Goal: Task Accomplishment & Management: Manage account settings

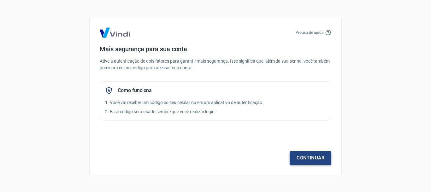
click at [299, 154] on link "Continuar" at bounding box center [311, 157] width 42 height 13
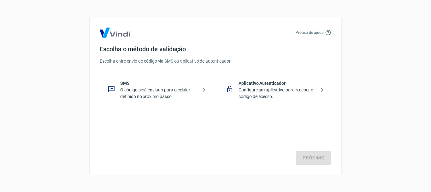
click at [186, 98] on p "O código será enviado para o celular definido no próximo passo." at bounding box center [158, 92] width 77 height 13
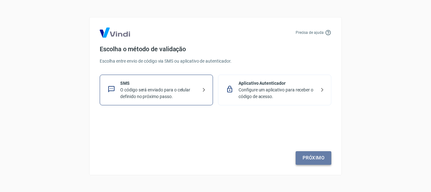
click at [304, 158] on link "Próximo" at bounding box center [314, 157] width 36 height 13
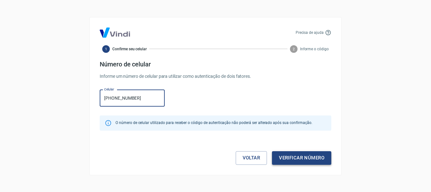
type input "[PHONE_NUMBER]"
click at [294, 162] on button "Verificar número" at bounding box center [301, 157] width 59 height 13
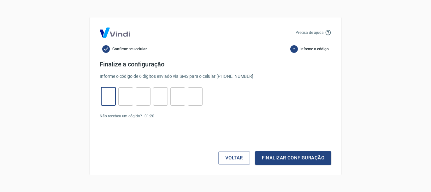
click at [110, 98] on input "tel" at bounding box center [108, 96] width 15 height 14
type input "7"
type input "5"
type input "6"
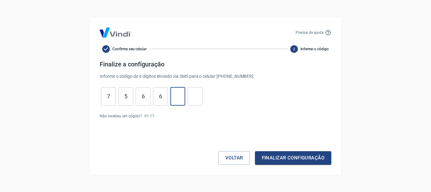
type input "9"
type input "6"
click at [298, 162] on button "Finalizar configuração" at bounding box center [293, 157] width 76 height 13
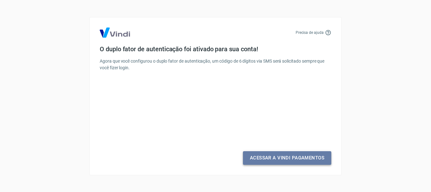
click at [276, 162] on link "Acessar a Vindi Pagamentos" at bounding box center [287, 157] width 88 height 13
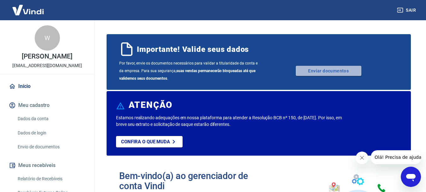
click at [326, 70] on link "Enviar documentos" at bounding box center [329, 71] width 66 height 10
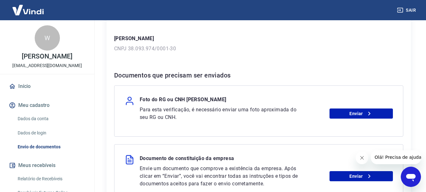
scroll to position [95, 0]
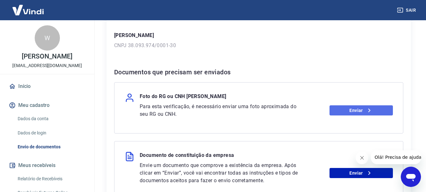
click at [357, 110] on link "Enviar" at bounding box center [361, 110] width 63 height 10
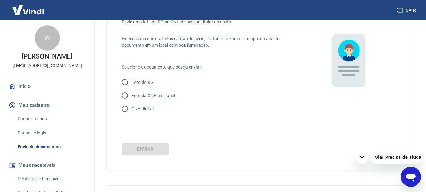
scroll to position [54, 0]
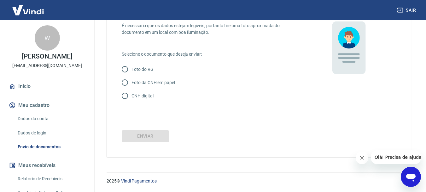
click at [126, 81] on input "Foto da CNH em papel" at bounding box center [124, 82] width 13 height 13
radio input "true"
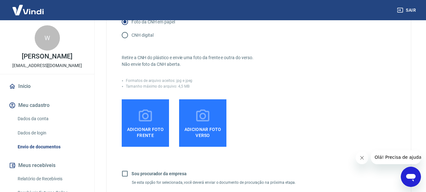
scroll to position [117, 0]
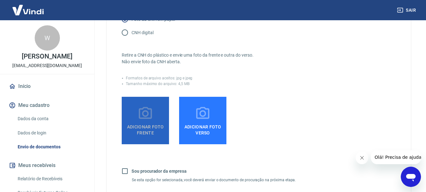
click at [136, 115] on label "Adicionar foto frente" at bounding box center [145, 120] width 47 height 47
click at [0, 0] on input "Adicionar foto frente" at bounding box center [0, 0] width 0 height 0
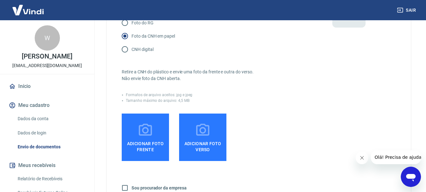
scroll to position [85, 0]
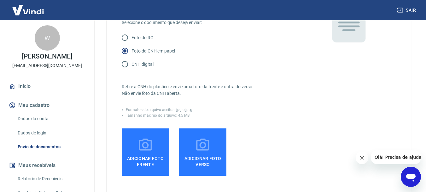
click at [125, 37] on input "Foto do RG" at bounding box center [124, 37] width 13 height 13
radio input "true"
click at [145, 156] on span "Adicionar foto frente" at bounding box center [145, 160] width 42 height 14
click at [0, 0] on input "Adicionar foto frente" at bounding box center [0, 0] width 0 height 0
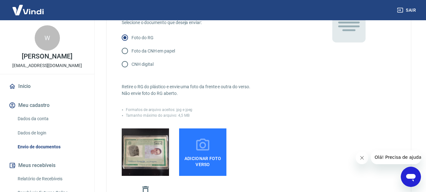
click at [205, 147] on icon at bounding box center [202, 144] width 13 height 12
click at [0, 0] on input "Adicionar foto verso" at bounding box center [0, 0] width 0 height 0
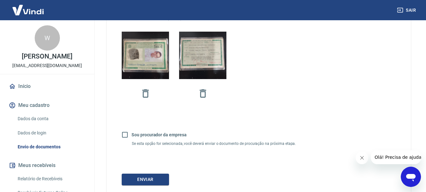
scroll to position [211, 0]
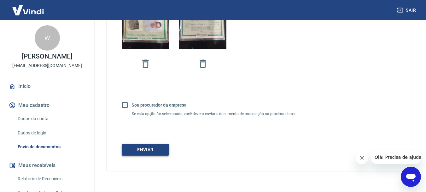
click at [135, 151] on button "Enviar" at bounding box center [145, 150] width 47 height 12
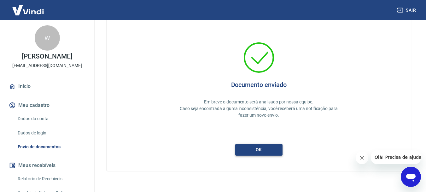
click at [264, 151] on button "ok" at bounding box center [258, 150] width 47 height 12
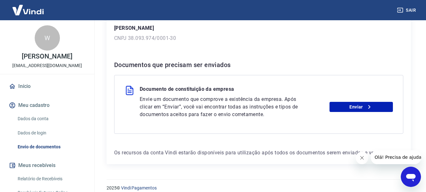
scroll to position [109, 0]
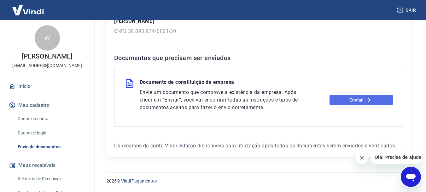
click at [346, 102] on link "Enviar" at bounding box center [361, 100] width 63 height 10
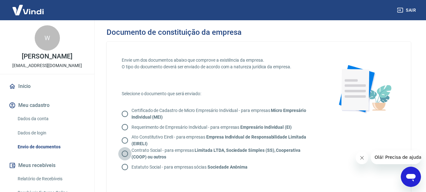
click at [126, 154] on input "Contrato Social - para empresas Limitada LTDA, Sociedade Simples (SS), Cooperat…" at bounding box center [124, 153] width 13 height 13
radio input "true"
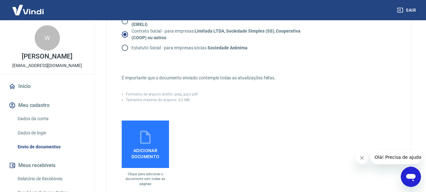
scroll to position [126, 0]
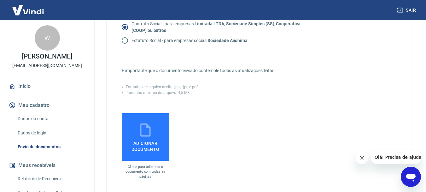
click at [141, 138] on span "Adicionar documento" at bounding box center [145, 145] width 42 height 14
click at [0, 0] on input "Adicionar documento" at bounding box center [0, 0] width 0 height 0
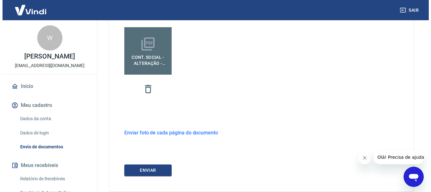
scroll to position [246, 0]
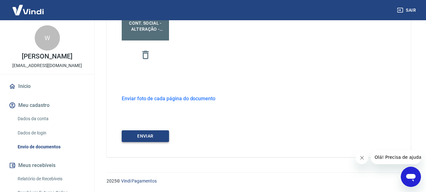
click at [143, 136] on button "ENVIAR" at bounding box center [145, 136] width 47 height 12
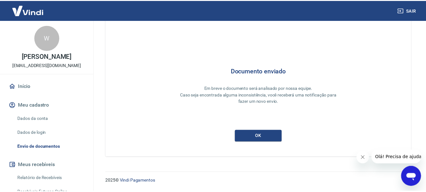
scroll to position [27, 0]
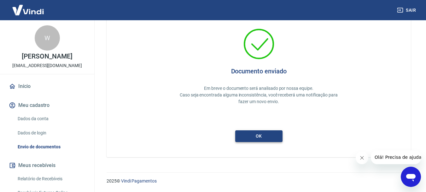
click at [266, 139] on button "ok" at bounding box center [258, 136] width 47 height 12
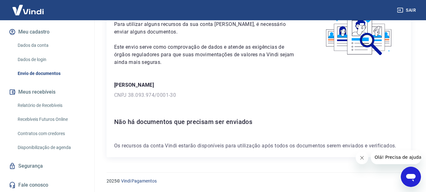
scroll to position [80, 0]
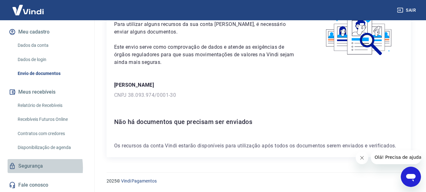
click at [21, 167] on link "Segurança" at bounding box center [47, 166] width 79 height 14
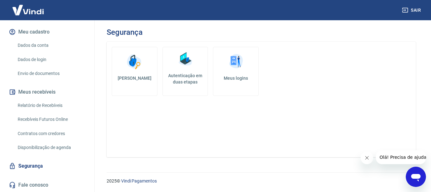
click at [44, 105] on link "Relatório de Recebíveis" at bounding box center [51, 105] width 72 height 13
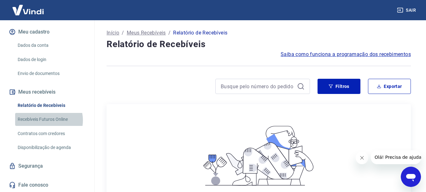
click at [46, 120] on link "Recebíveis Futuros Online" at bounding box center [51, 119] width 72 height 13
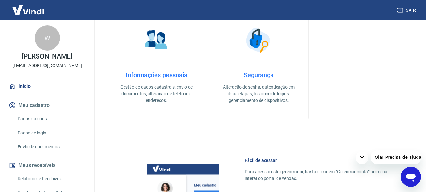
scroll to position [202, 0]
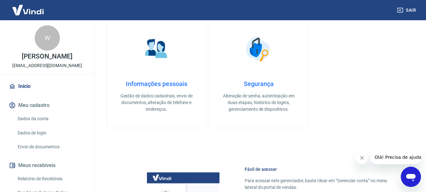
click at [169, 82] on h4 "Informações pessoais" at bounding box center [156, 84] width 79 height 8
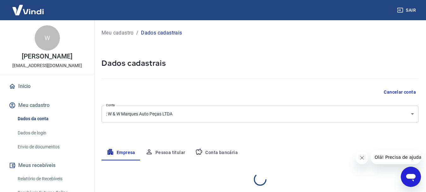
select select "SP"
select select "business"
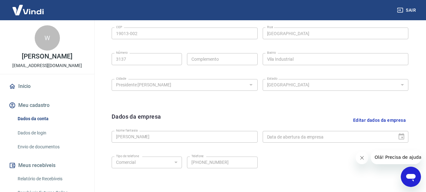
scroll to position [252, 0]
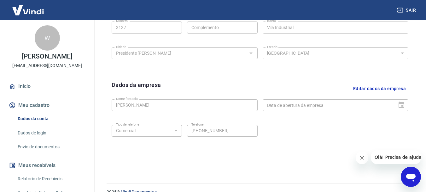
click at [401, 105] on div "Data de abertura da empresa" at bounding box center [336, 105] width 146 height 12
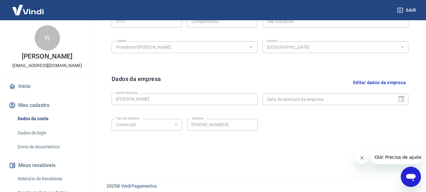
scroll to position [263, 0]
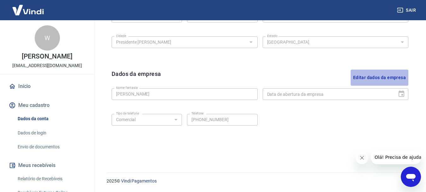
click at [377, 77] on button "Editar dados da empresa" at bounding box center [380, 77] width 58 height 16
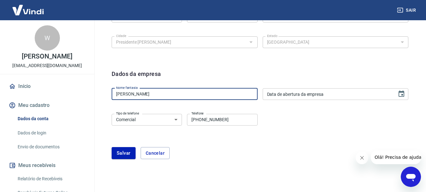
drag, startPoint x: 175, startPoint y: 96, endPoint x: 38, endPoint y: 96, distance: 137.3
type input "Marques Auto Peças"
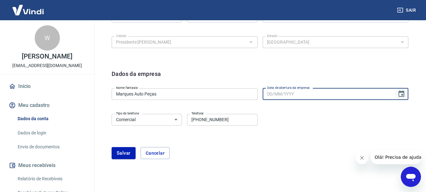
click at [401, 95] on icon "Choose date" at bounding box center [402, 94] width 8 height 8
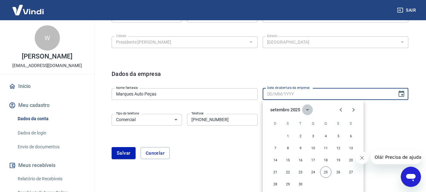
click at [309, 109] on icon "calendar view is open, switch to year view" at bounding box center [308, 110] width 8 height 8
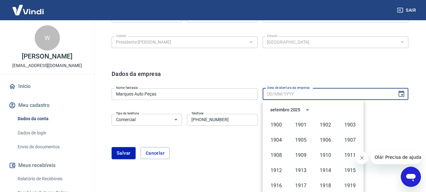
scroll to position [433, 0]
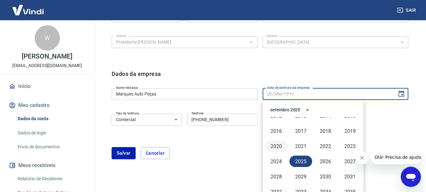
click at [274, 145] on button "2020" at bounding box center [276, 145] width 23 height 11
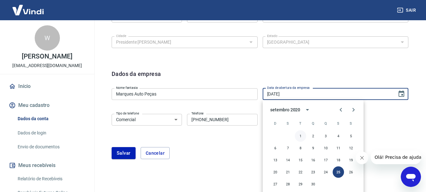
click at [300, 137] on button "1" at bounding box center [300, 135] width 11 height 11
type input "[DATE]"
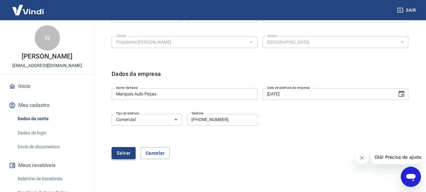
click at [129, 152] on button "Salvar" at bounding box center [124, 153] width 24 height 12
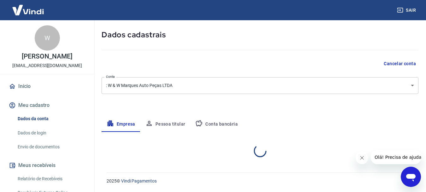
scroll to position [113, 0]
select select "SP"
select select "business"
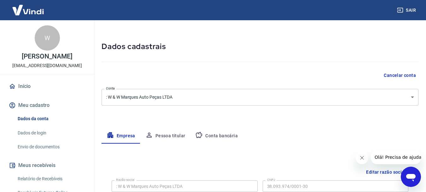
scroll to position [32, 0]
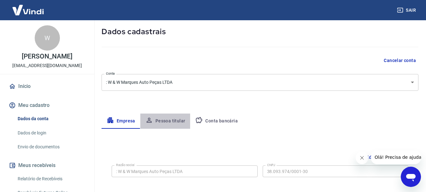
click at [168, 119] on button "Pessoa titular" at bounding box center [165, 120] width 50 height 15
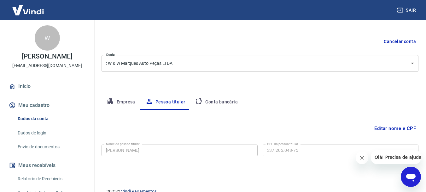
scroll to position [61, 0]
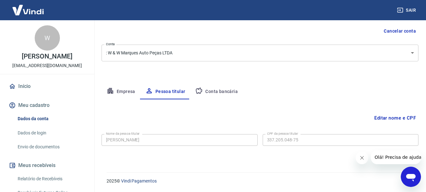
click at [231, 91] on button "Conta bancária" at bounding box center [216, 91] width 53 height 15
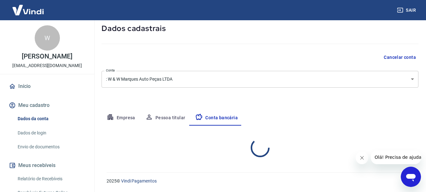
select select "1"
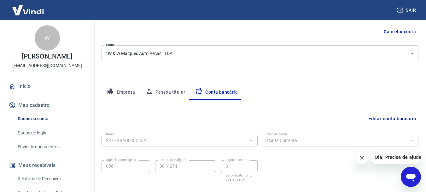
scroll to position [0, 0]
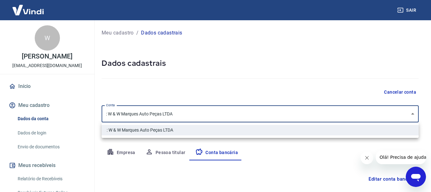
click at [206, 114] on body "Sair W [PERSON_NAME] Marques [EMAIL_ADDRESS][DOMAIN_NAME] Início Meu cadastro D…" at bounding box center [215, 96] width 431 height 192
click at [206, 114] on div at bounding box center [215, 96] width 431 height 192
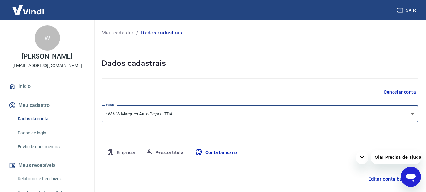
click at [38, 11] on img at bounding box center [28, 9] width 41 height 19
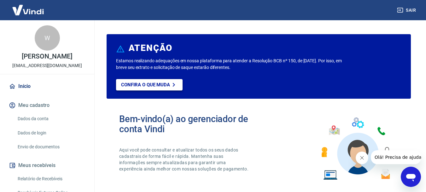
click at [151, 86] on p "Confira o que muda" at bounding box center [145, 85] width 49 height 6
